Goal: Check status: Check status

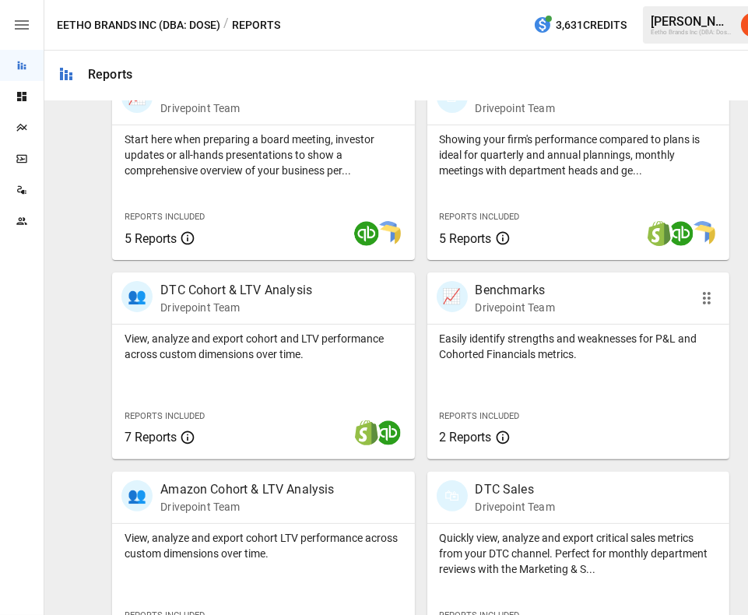
scroll to position [609, 0]
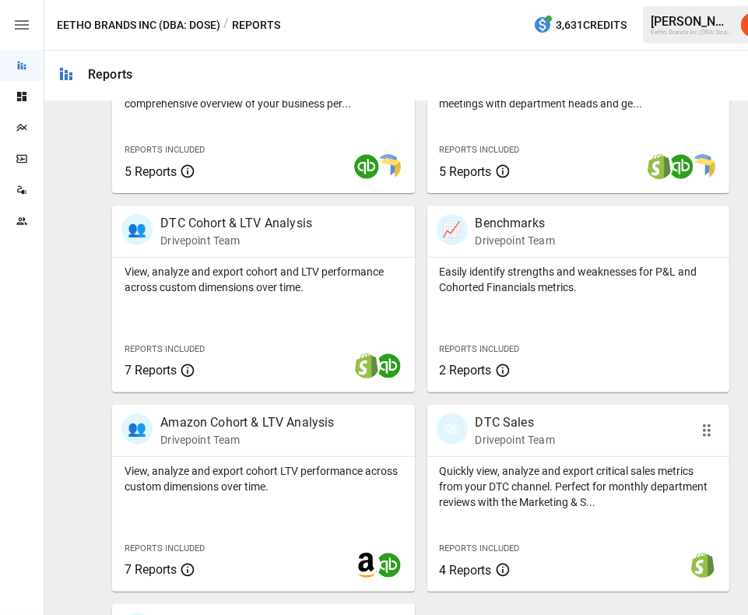
click at [509, 418] on p "DTC Sales" at bounding box center [515, 422] width 79 height 19
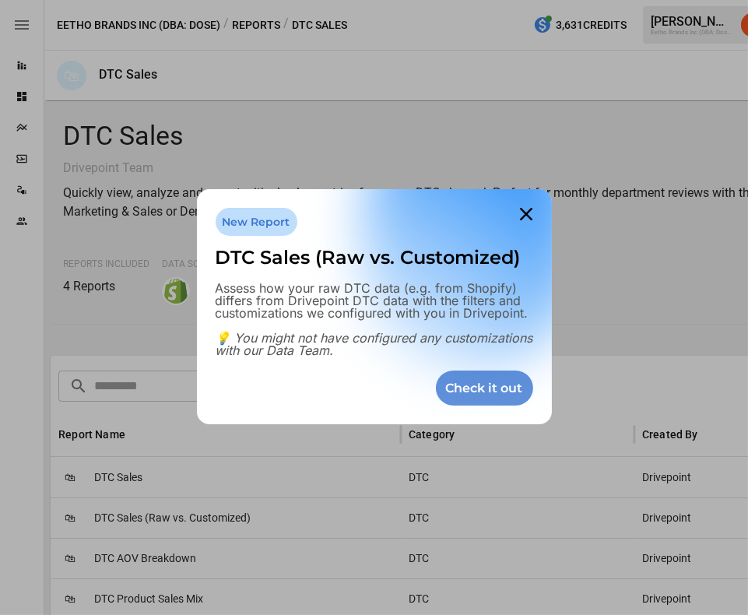
click at [496, 377] on div "Check it out" at bounding box center [484, 388] width 97 height 35
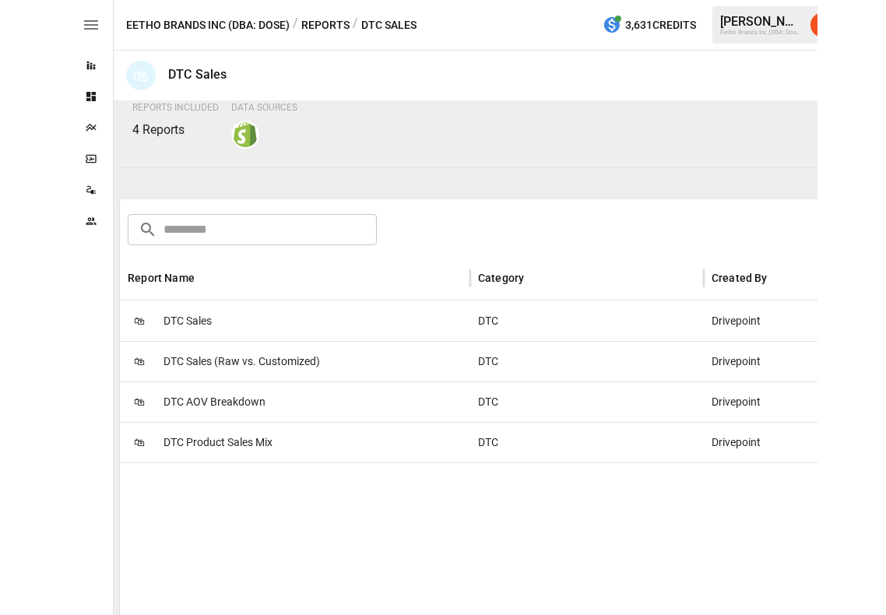
scroll to position [193, 0]
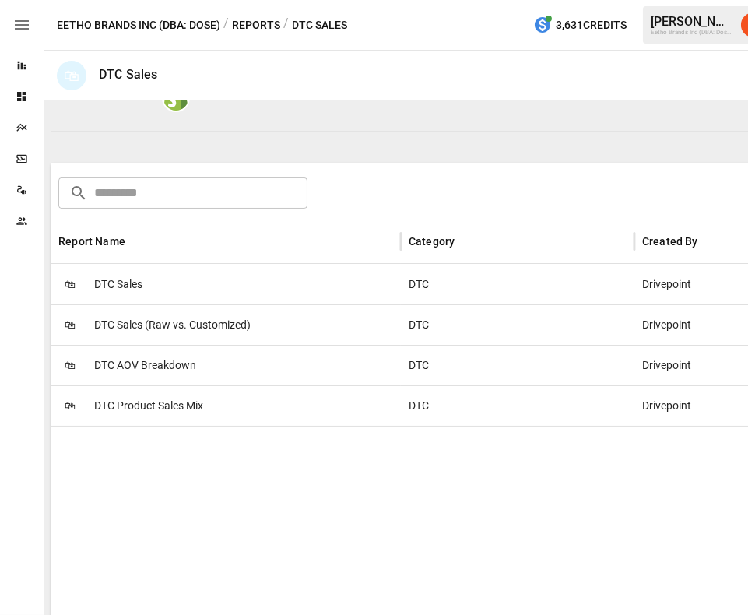
click at [130, 279] on span "DTC Sales" at bounding box center [118, 285] width 48 height 40
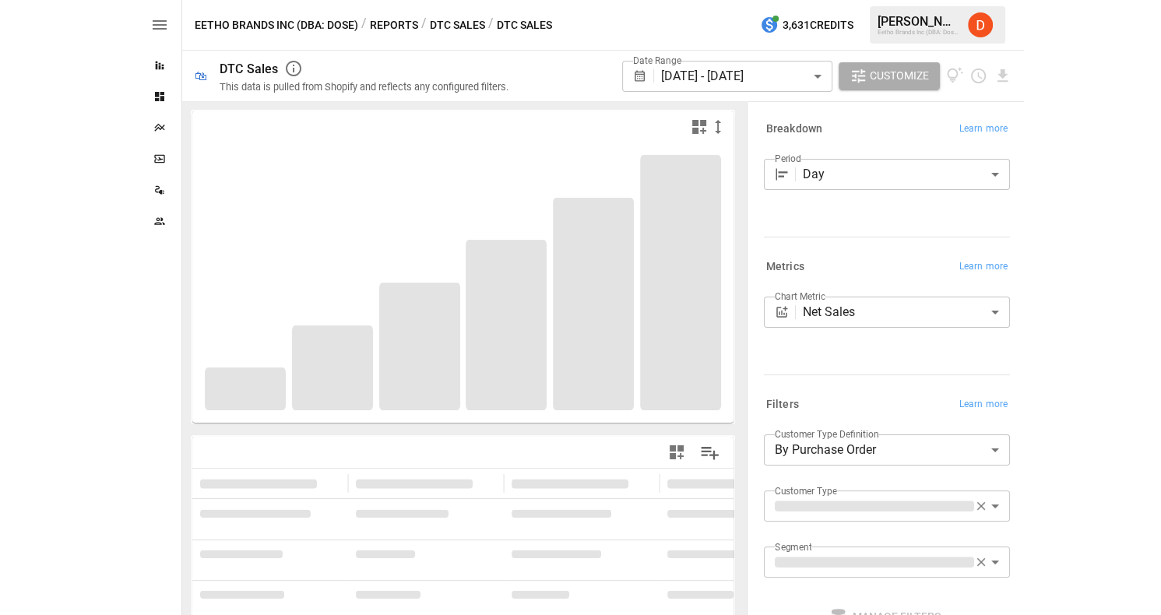
scroll to position [100, 0]
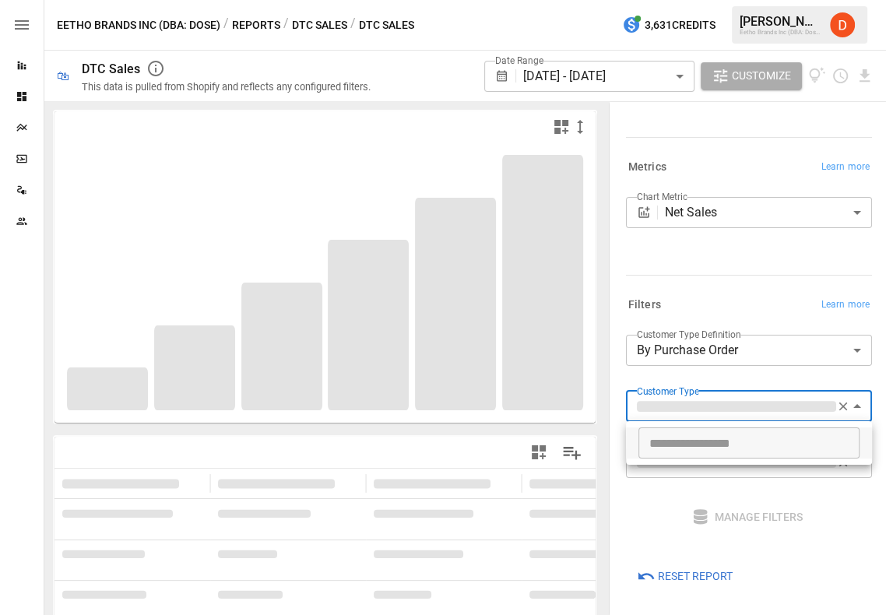
click at [738, 0] on body "**********" at bounding box center [443, 0] width 886 height 0
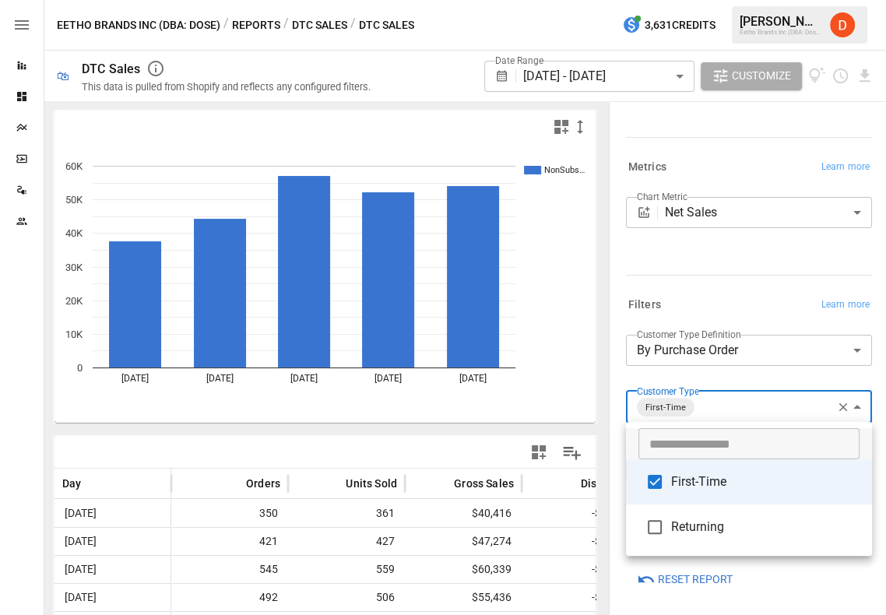
click at [628, 75] on div at bounding box center [443, 307] width 886 height 615
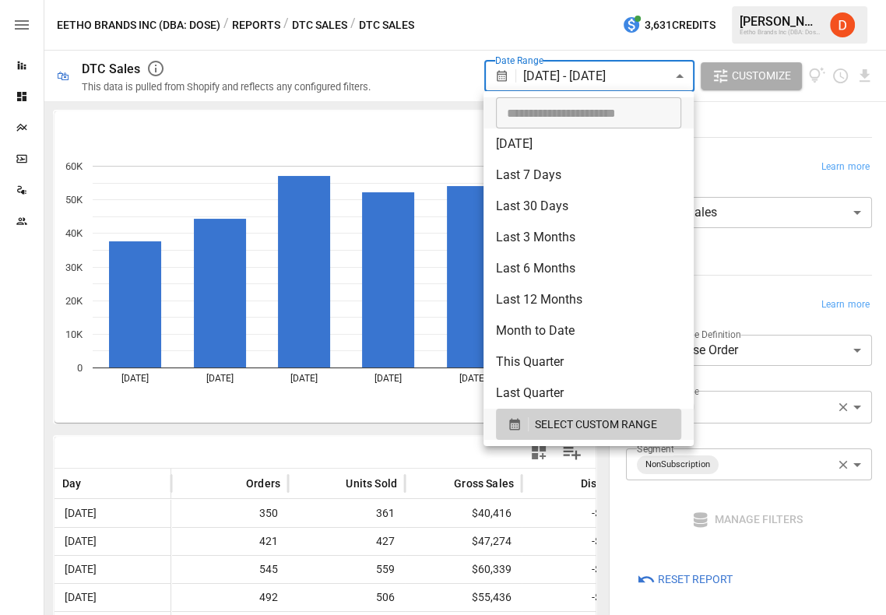
click at [602, 0] on body "**********" at bounding box center [443, 0] width 886 height 0
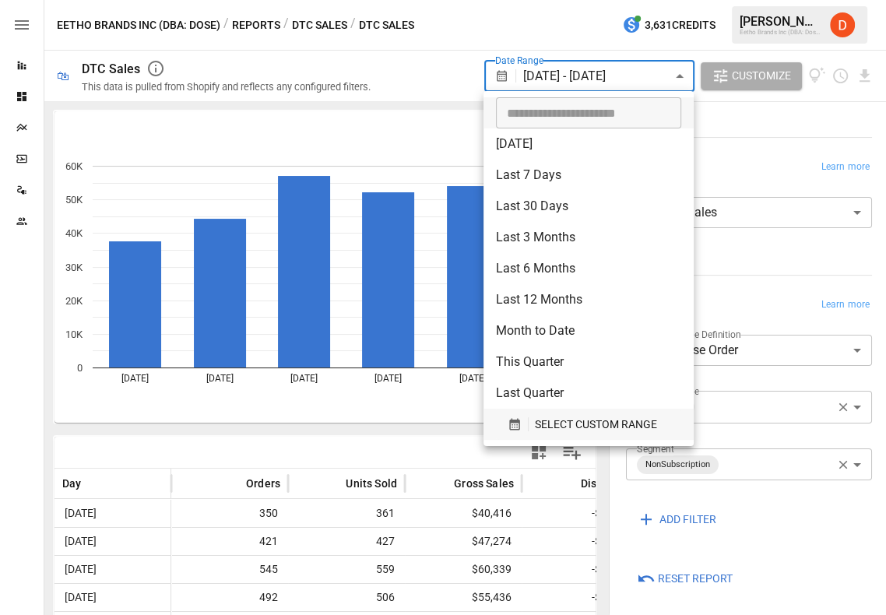
click at [512, 423] on icon "button" at bounding box center [514, 425] width 10 height 12
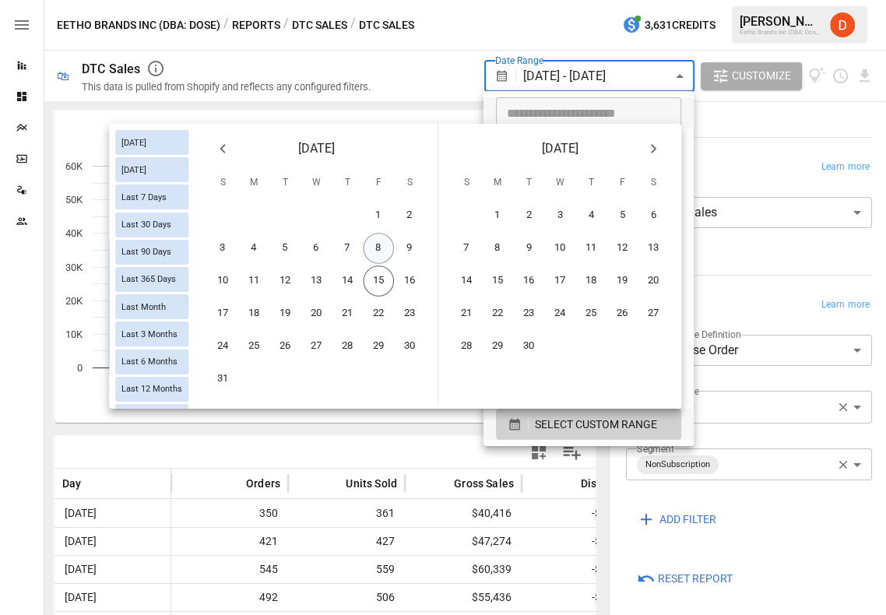
click at [380, 247] on button "8" at bounding box center [378, 248] width 31 height 31
click at [352, 276] on button "14" at bounding box center [347, 280] width 31 height 31
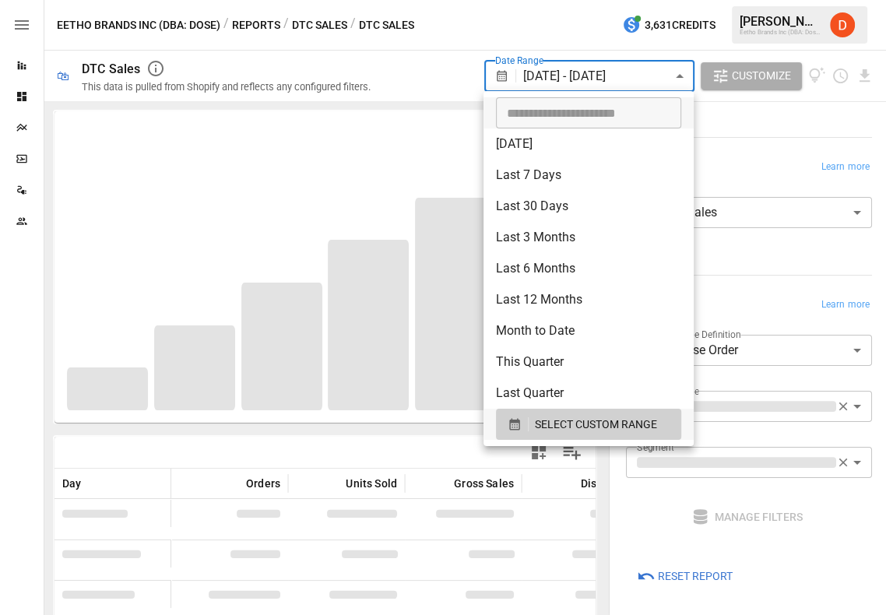
click at [438, 74] on div at bounding box center [443, 307] width 886 height 615
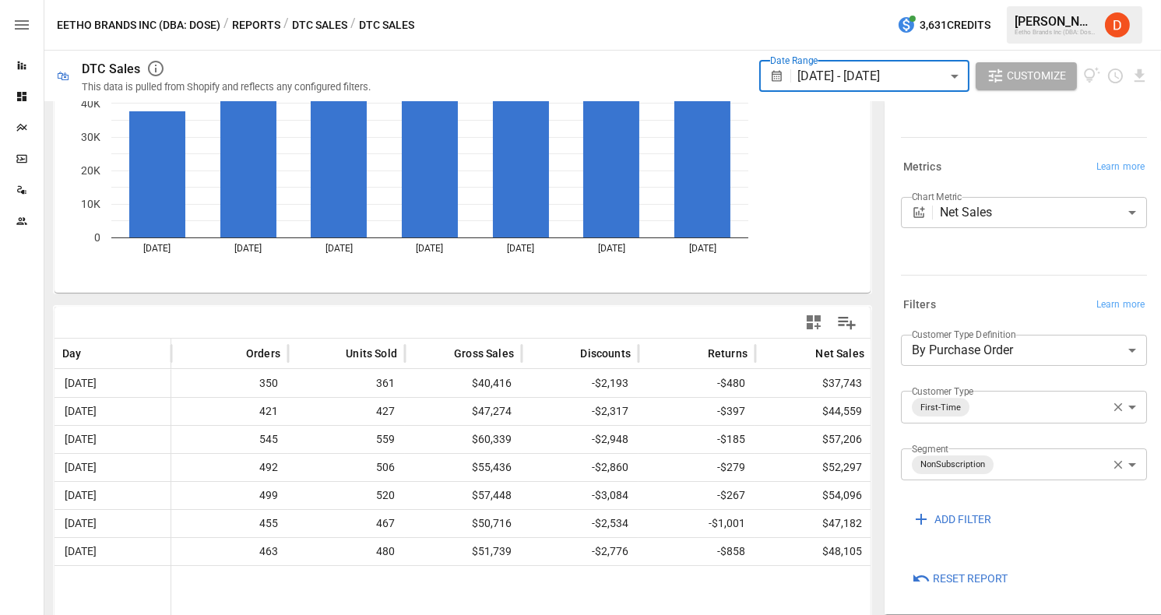
scroll to position [142, 0]
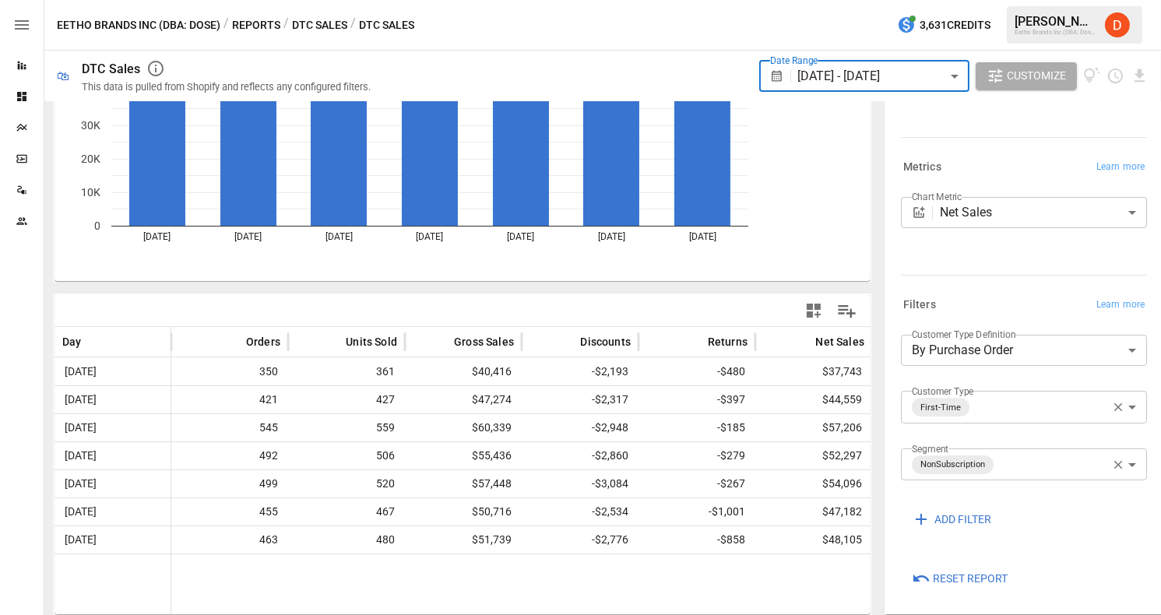
click at [1021, 0] on body "Reports Dashboards Plans SmartModel ™ Data Sources Team Eetho Brands Inc (DBA: …" at bounding box center [580, 0] width 1161 height 0
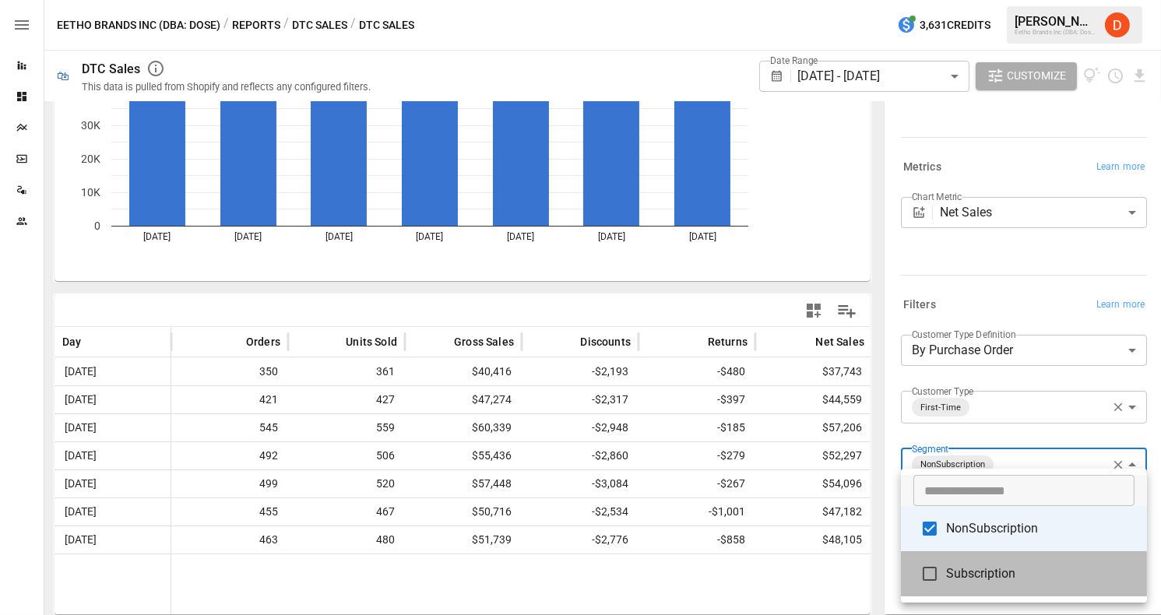
click at [980, 567] on span "Subscription" at bounding box center [1040, 573] width 188 height 19
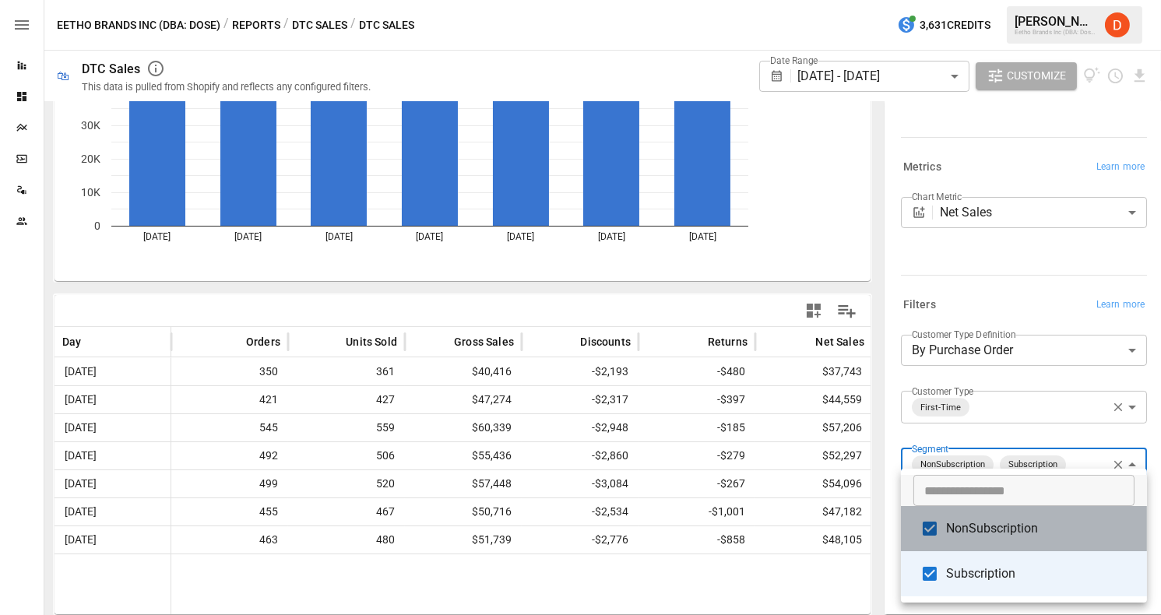
click at [983, 540] on li "NonSubscription" at bounding box center [1024, 528] width 246 height 45
type input "**********"
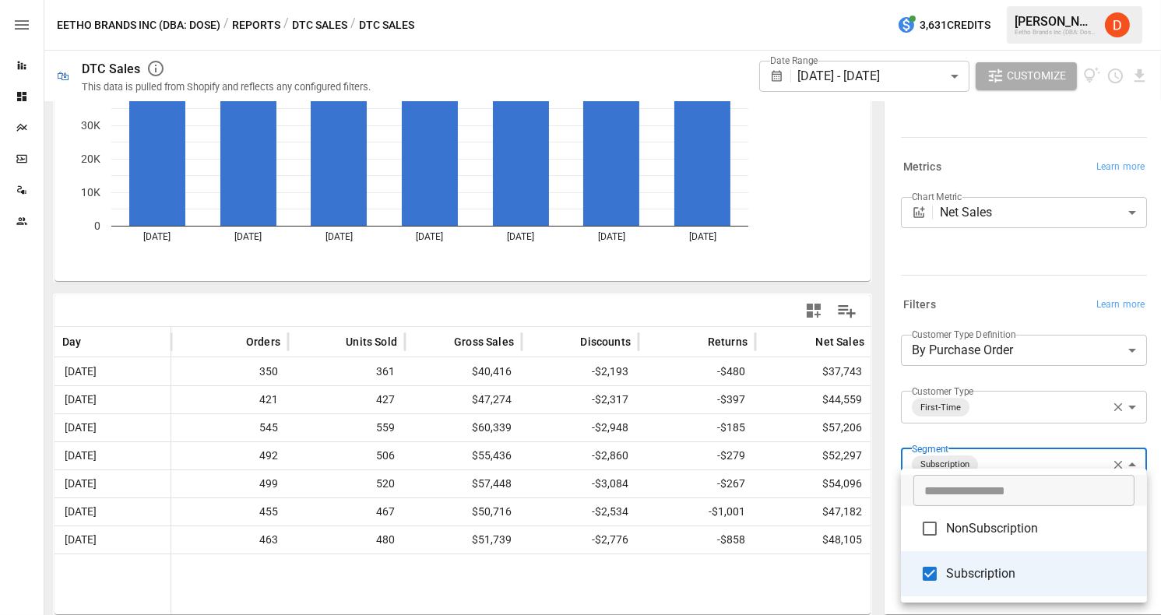
scroll to position [142, 0]
click at [1005, 409] on div at bounding box center [580, 307] width 1161 height 615
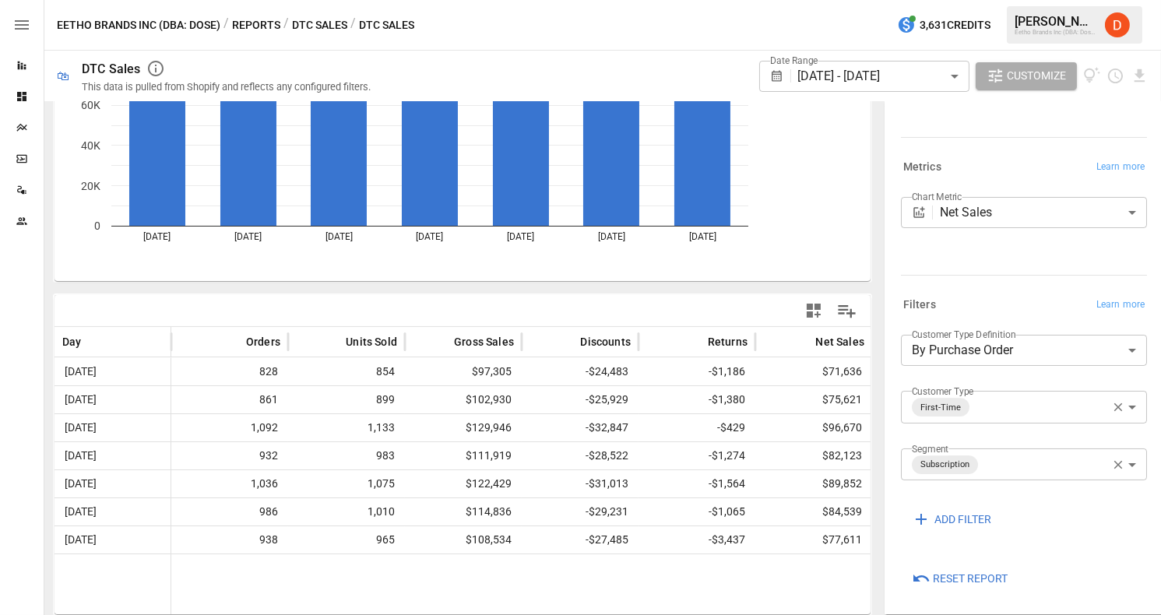
click at [989, 0] on body "Reports Dashboards Plans SmartModel ™ Data Sources Team Eetho Brands Inc (DBA: …" at bounding box center [580, 0] width 1161 height 0
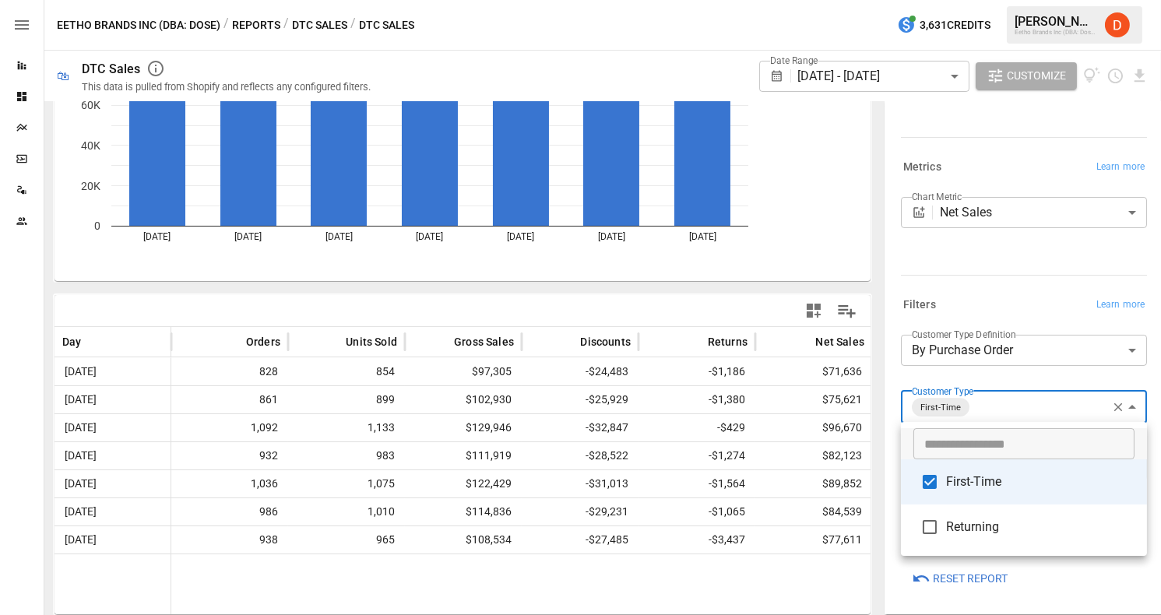
click at [971, 483] on span "First-Time" at bounding box center [1040, 482] width 188 height 19
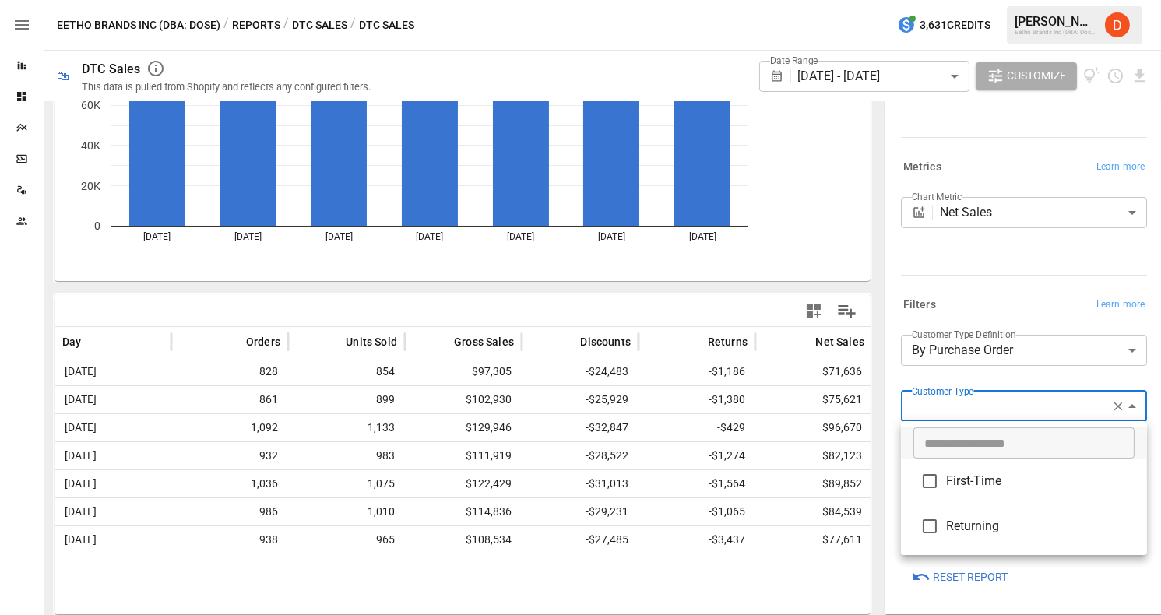
click at [972, 529] on span "Returning" at bounding box center [1040, 526] width 188 height 19
type input "**********"
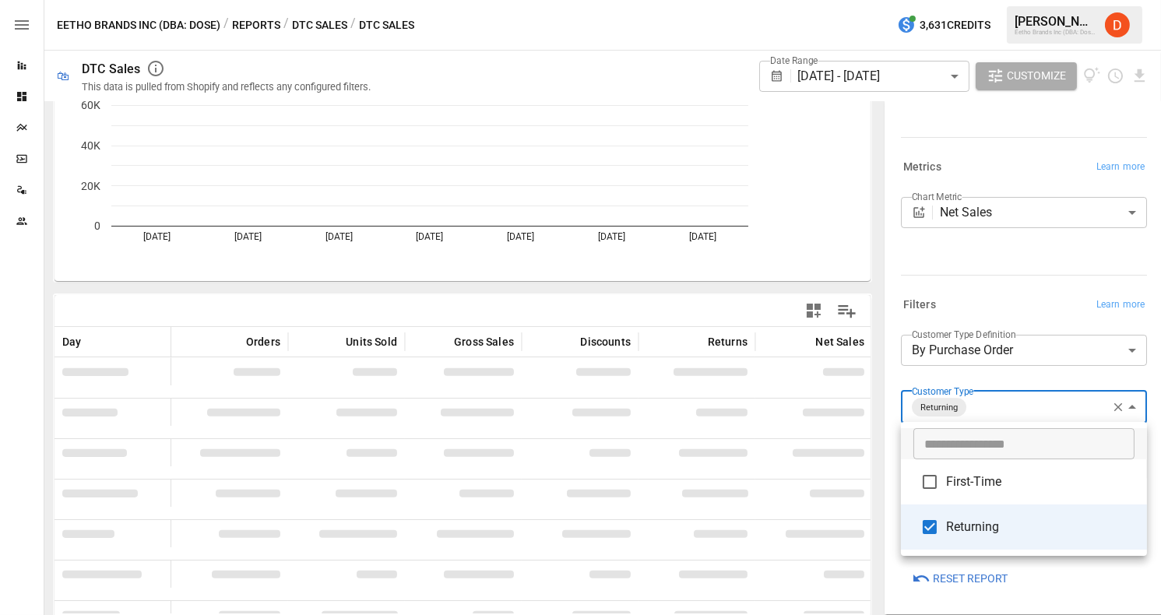
scroll to position [142, 0]
click at [872, 520] on div at bounding box center [580, 307] width 1161 height 615
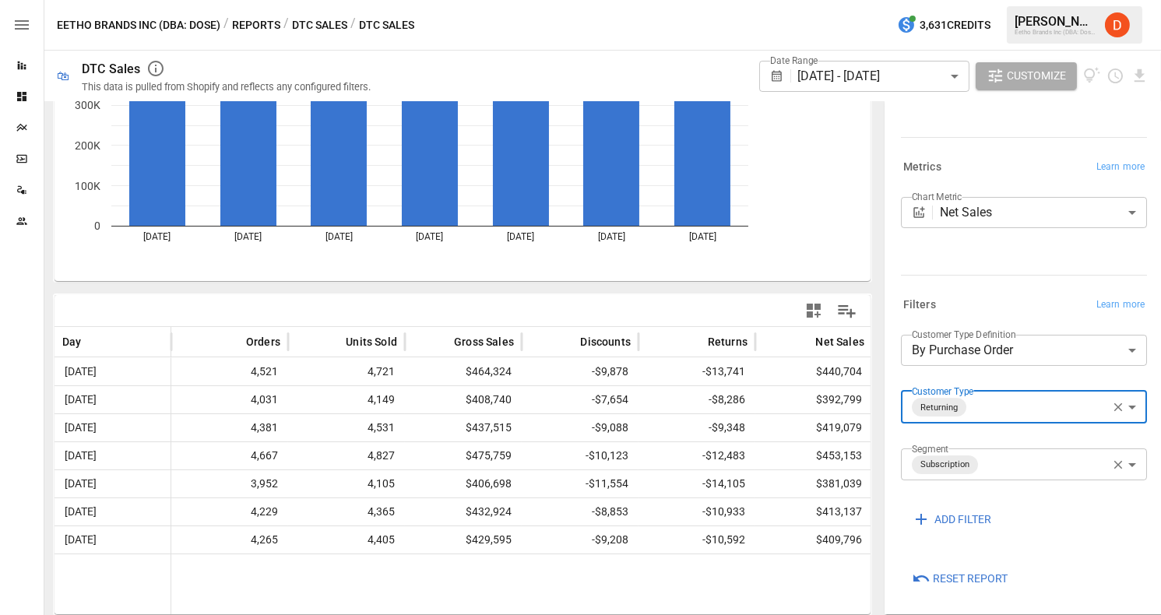
click at [1012, 0] on body "Reports Dashboards Plans SmartModel ™ Data Sources Team Eetho Brands Inc (DBA: …" at bounding box center [580, 0] width 1161 height 0
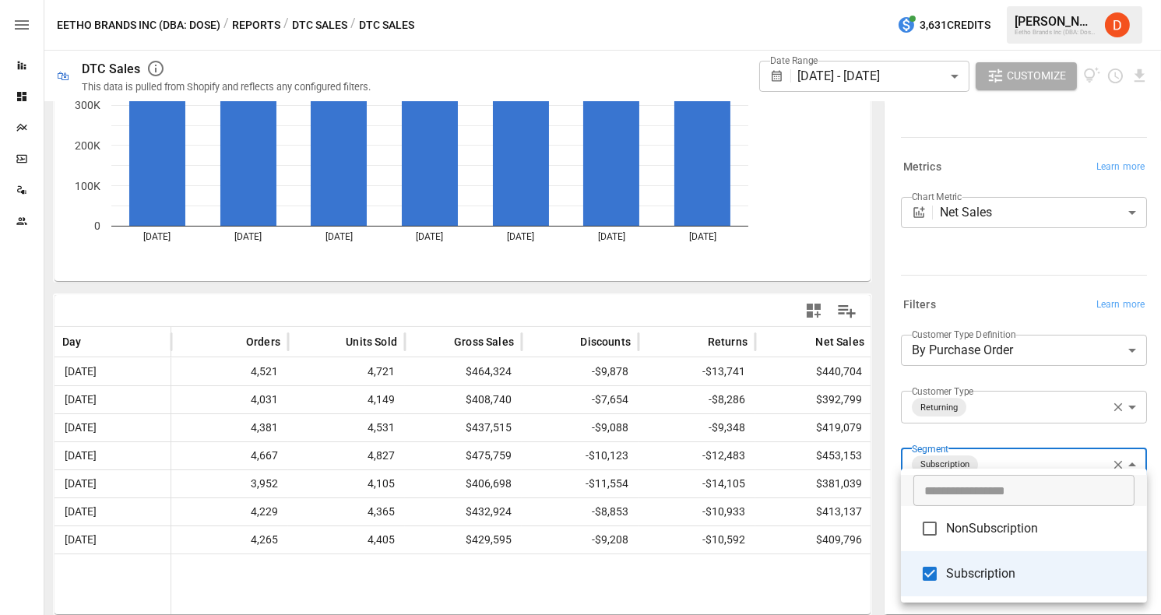
click at [983, 528] on span "NonSubscription" at bounding box center [1040, 528] width 188 height 19
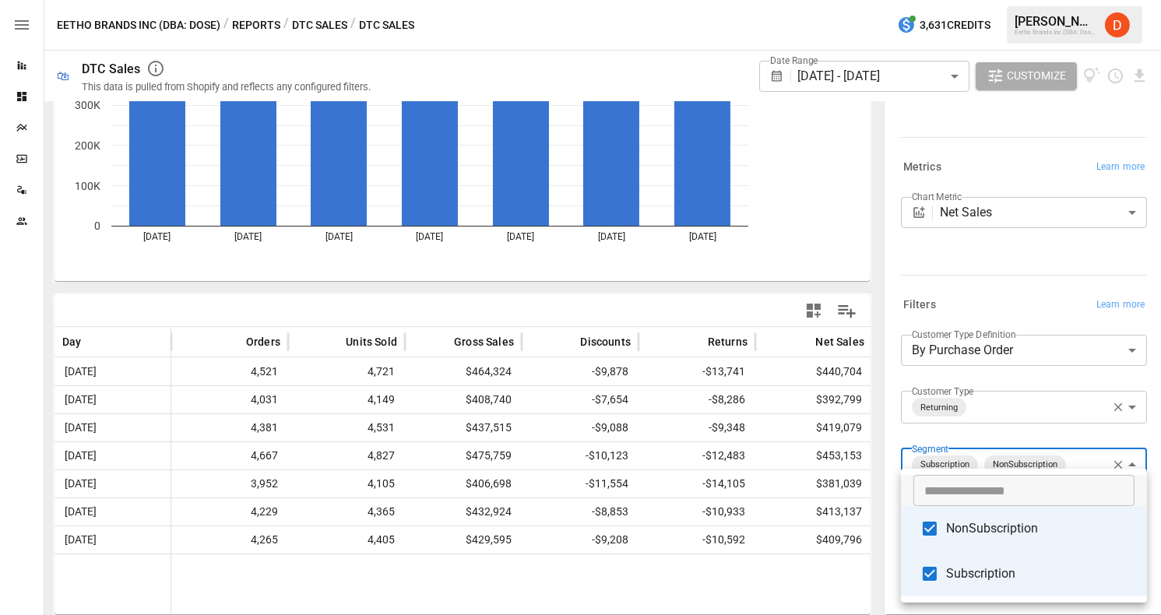
click at [977, 566] on span "Subscription" at bounding box center [1040, 573] width 188 height 19
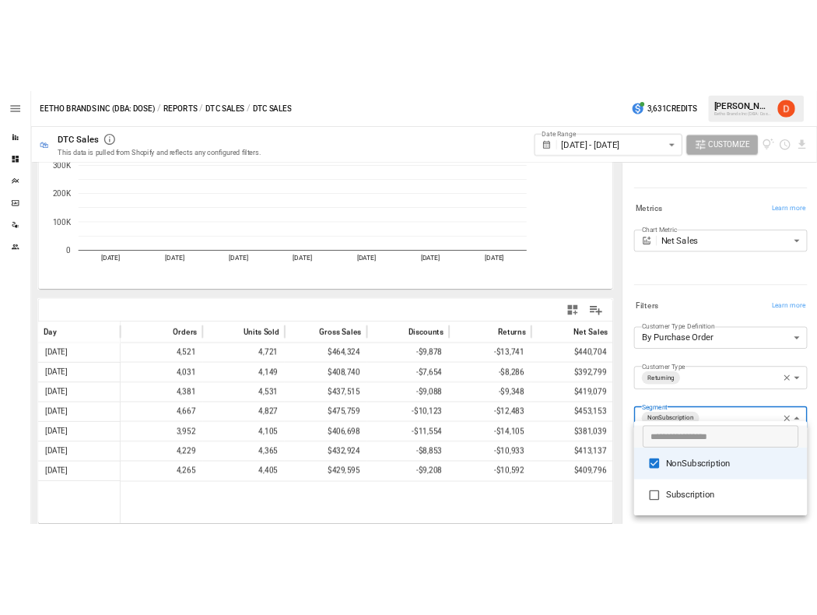
scroll to position [142, 0]
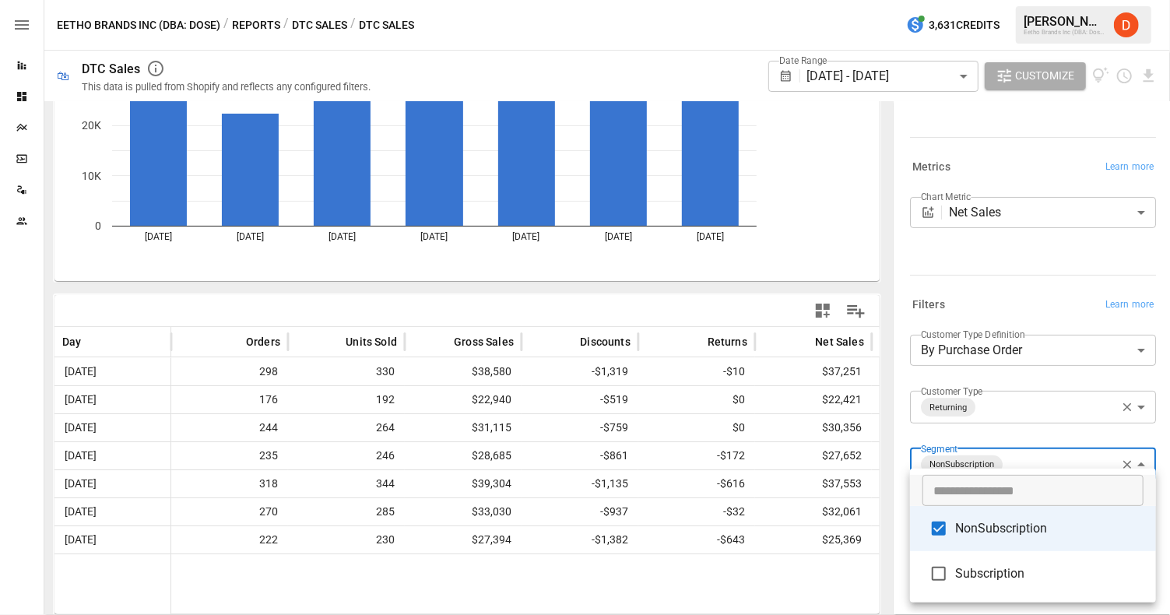
click at [1040, 430] on div at bounding box center [585, 307] width 1170 height 615
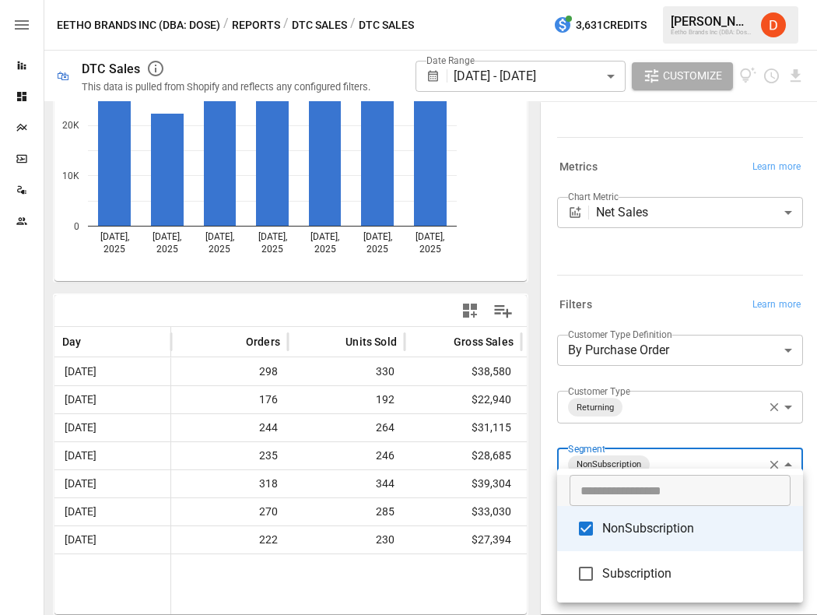
click at [671, 0] on body "**********" at bounding box center [408, 0] width 817 height 0
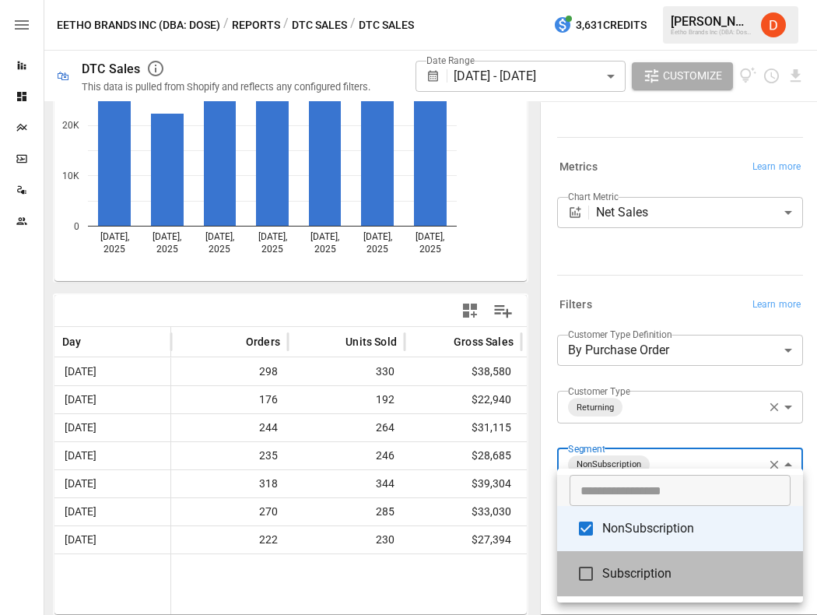
click at [644, 575] on span "Subscription" at bounding box center [697, 573] width 188 height 19
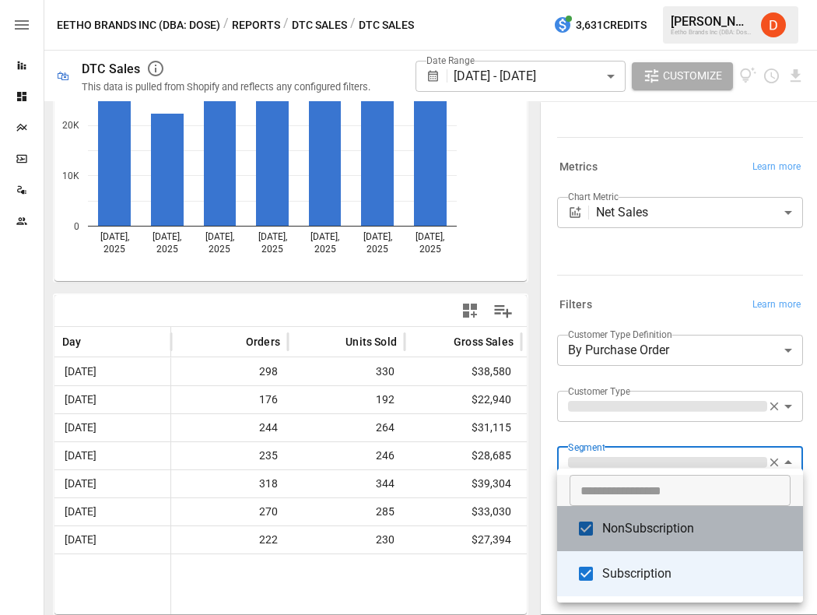
click at [644, 529] on span "NonSubscription" at bounding box center [697, 528] width 188 height 19
type input "**********"
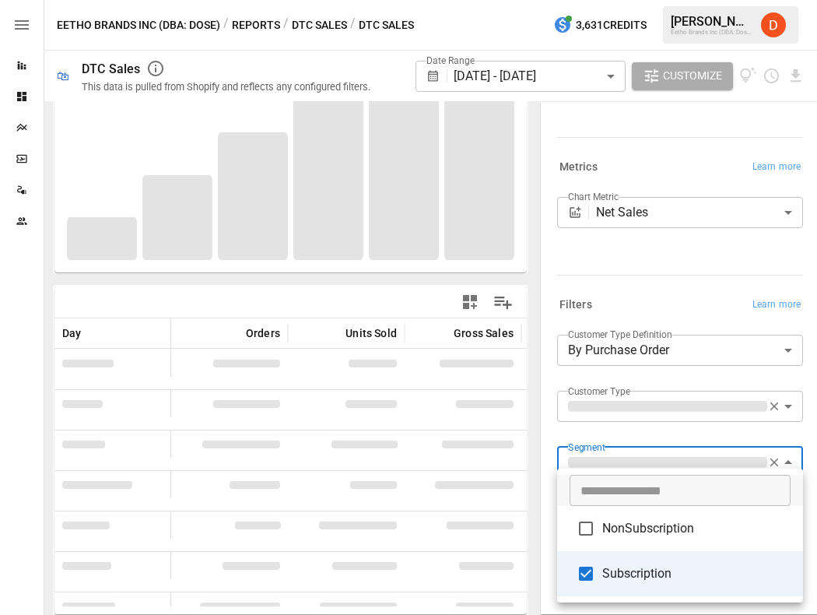
scroll to position [142, 0]
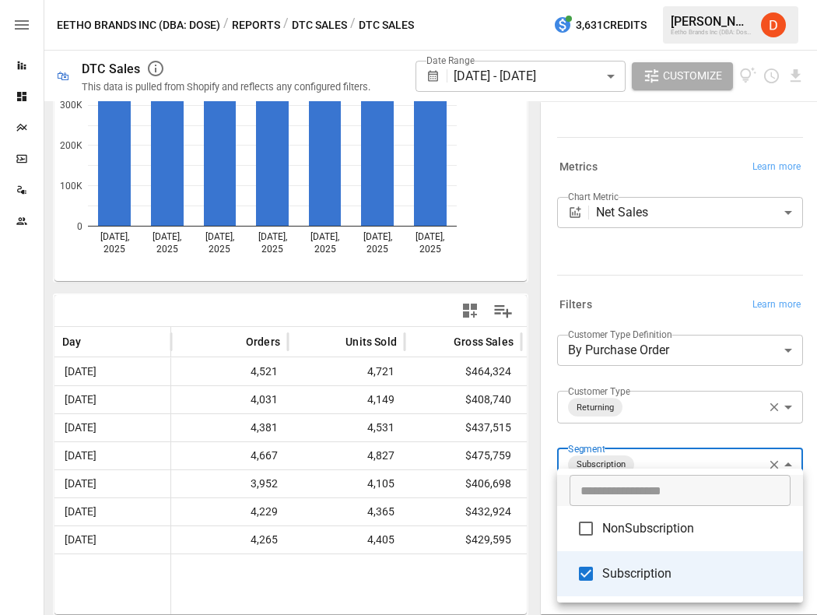
click at [533, 422] on div at bounding box center [408, 307] width 817 height 615
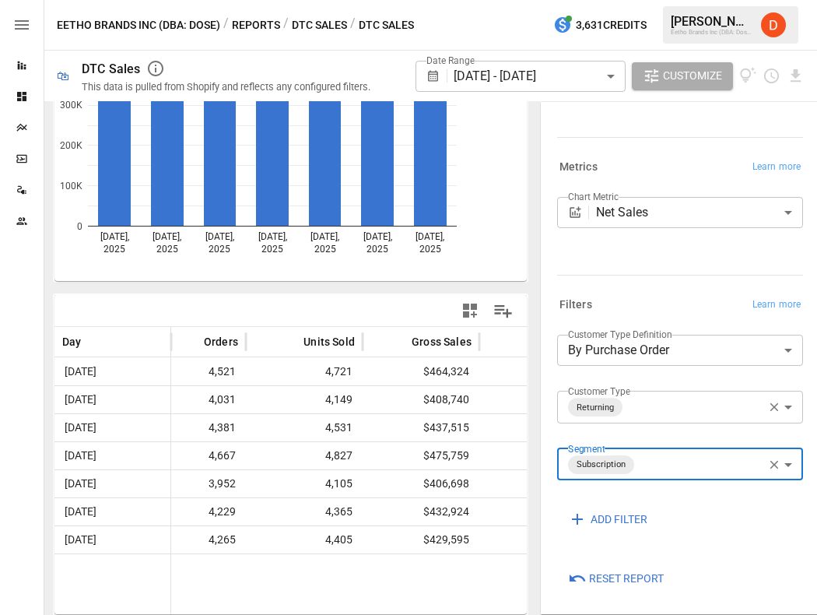
scroll to position [0, 0]
